Goal: Transaction & Acquisition: Purchase product/service

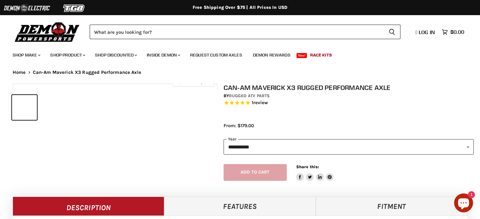
select select "******"
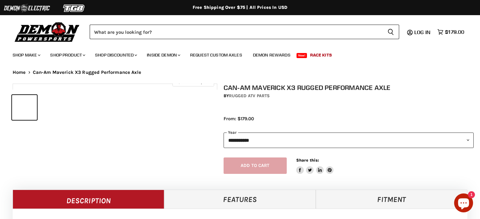
select select "******"
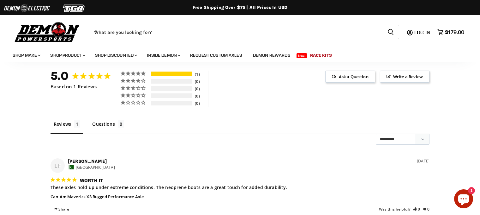
scroll to position [419, 0]
